Goal: Navigation & Orientation: Find specific page/section

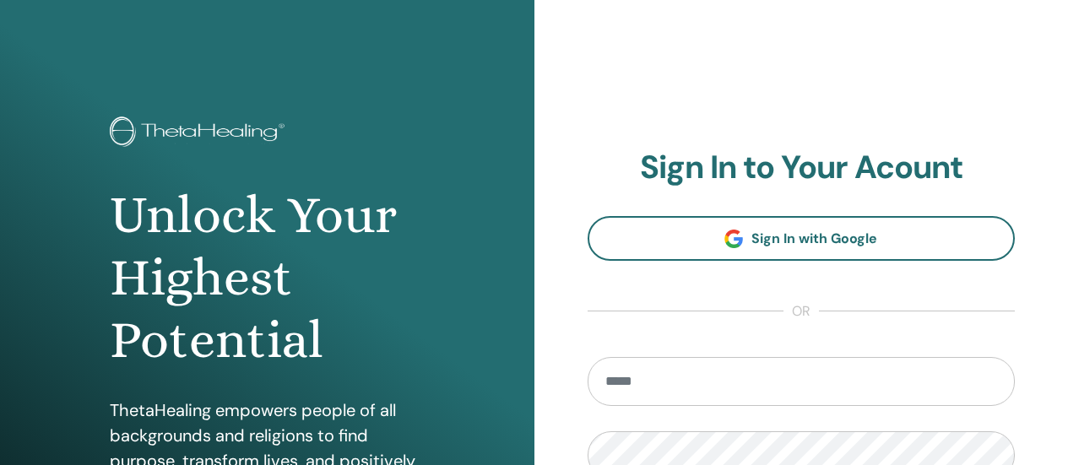
scroll to position [253, 0]
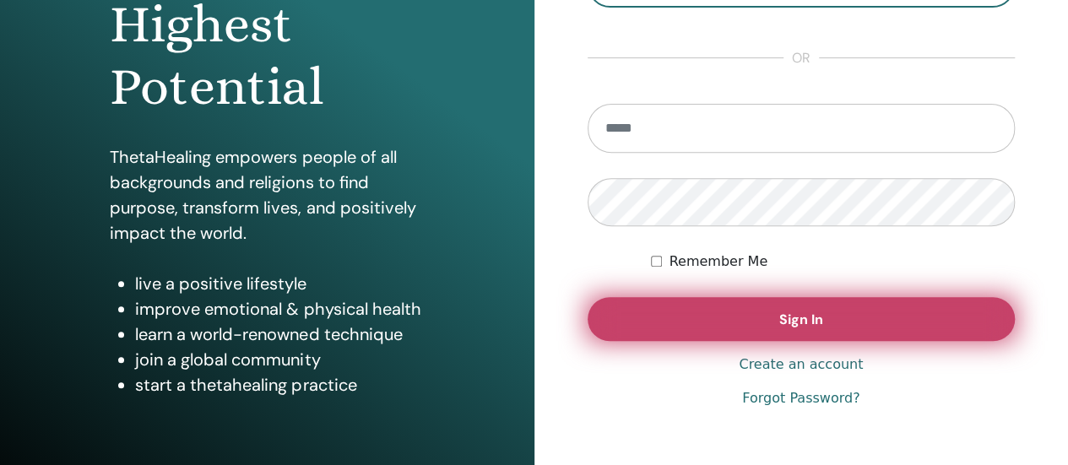
type input "**********"
click at [807, 323] on span "Sign In" at bounding box center [801, 320] width 44 height 18
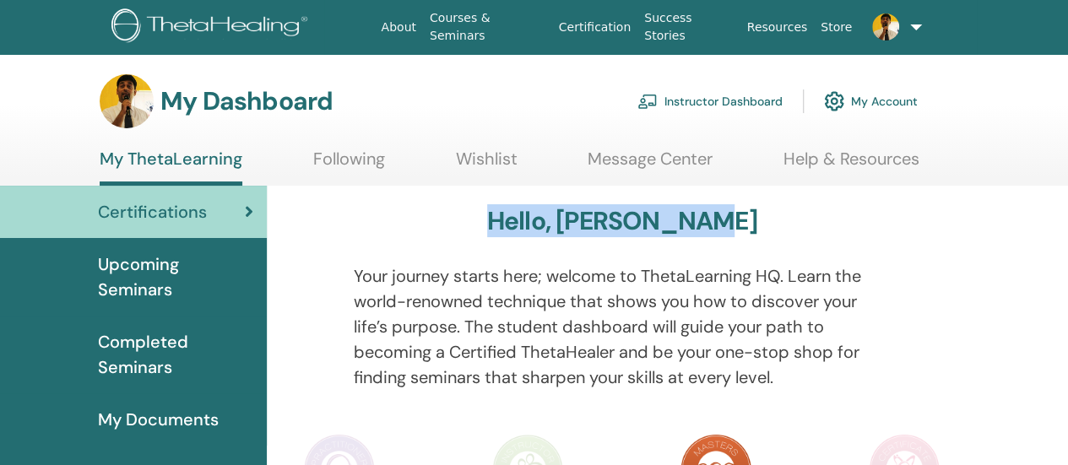
click at [822, 224] on div "Hello, [PERSON_NAME]" at bounding box center [621, 224] width 649 height 37
click at [773, 220] on div "Hello, Swaminathan" at bounding box center [621, 224] width 649 height 37
drag, startPoint x: 503, startPoint y: 227, endPoint x: 788, endPoint y: 226, distance: 285.3
click at [788, 226] on div "Hello, Swaminathan" at bounding box center [621, 224] width 649 height 37
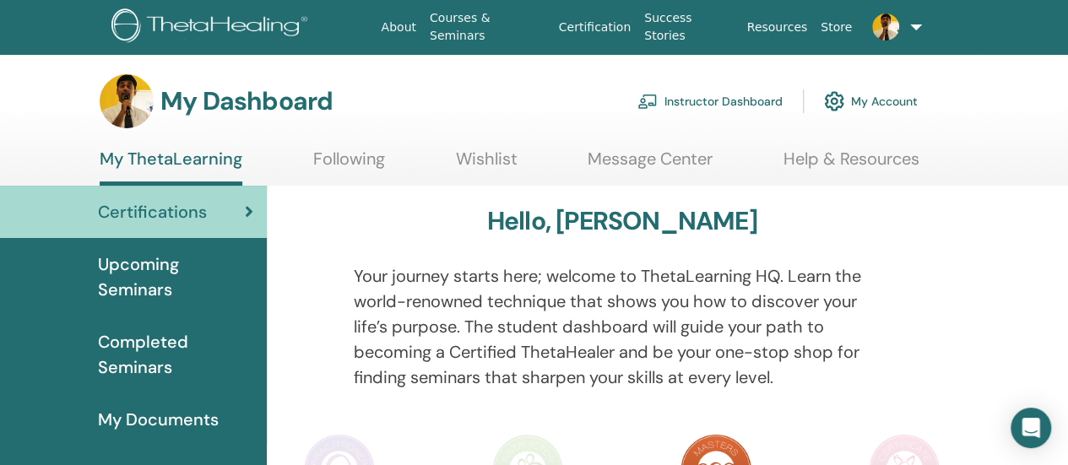
click at [760, 96] on link "Instructor Dashboard" at bounding box center [709, 101] width 145 height 37
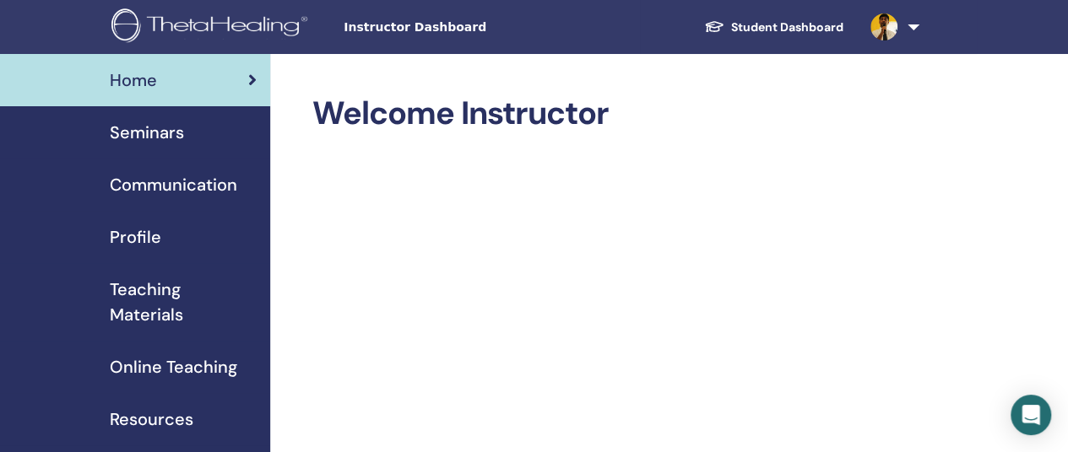
click at [162, 133] on span "Seminars" at bounding box center [147, 132] width 74 height 25
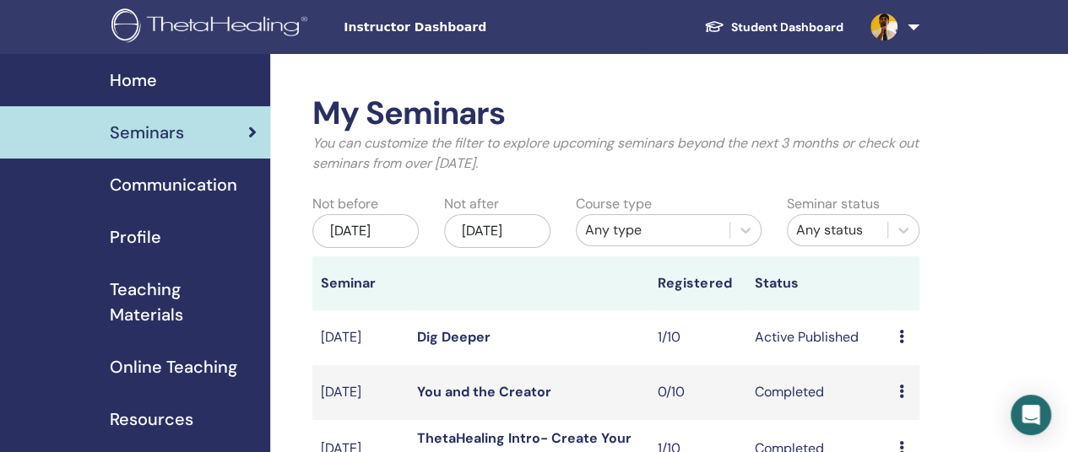
click at [140, 73] on span "Home" at bounding box center [133, 80] width 47 height 25
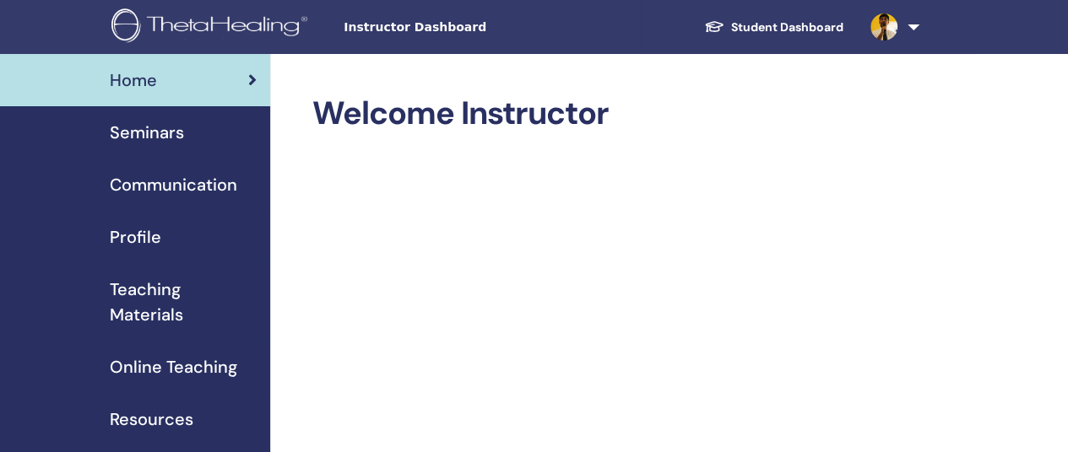
scroll to position [253, 0]
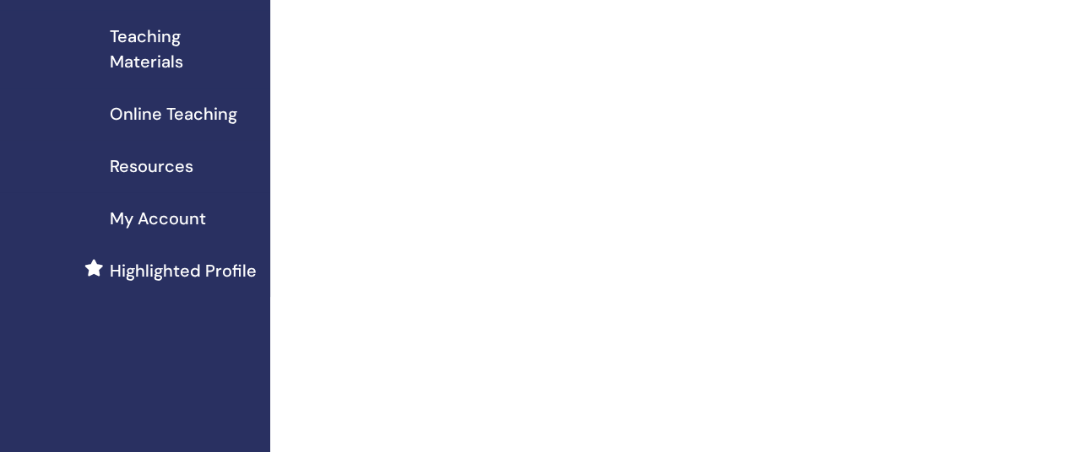
click at [176, 221] on span "My Account" at bounding box center [158, 218] width 96 height 25
